Goal: Find specific page/section: Find specific page/section

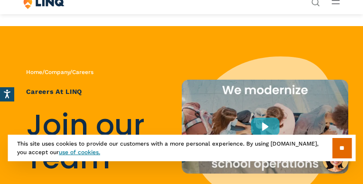
scroll to position [4345, 0]
